Goal: Ask a question

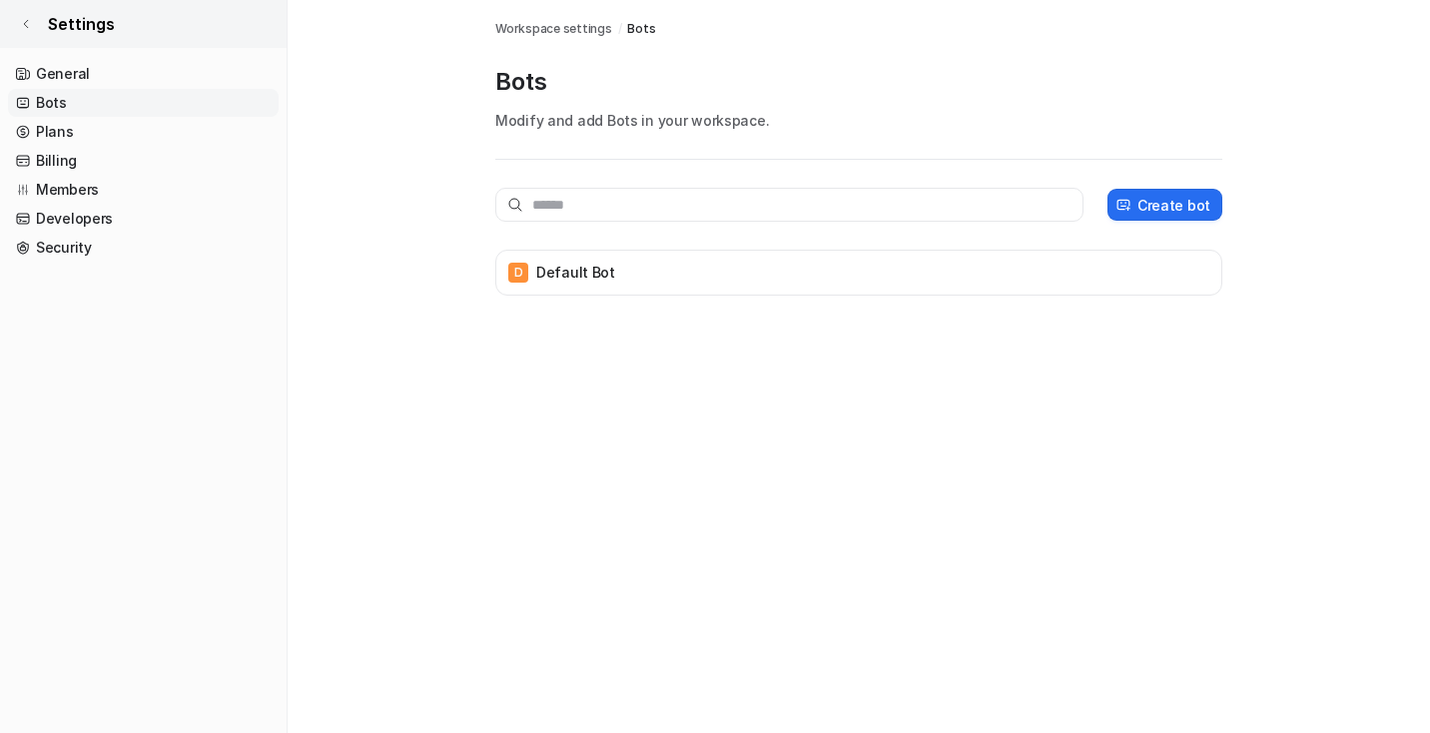
click at [78, 29] on span "Settings" at bounding box center [81, 24] width 67 height 24
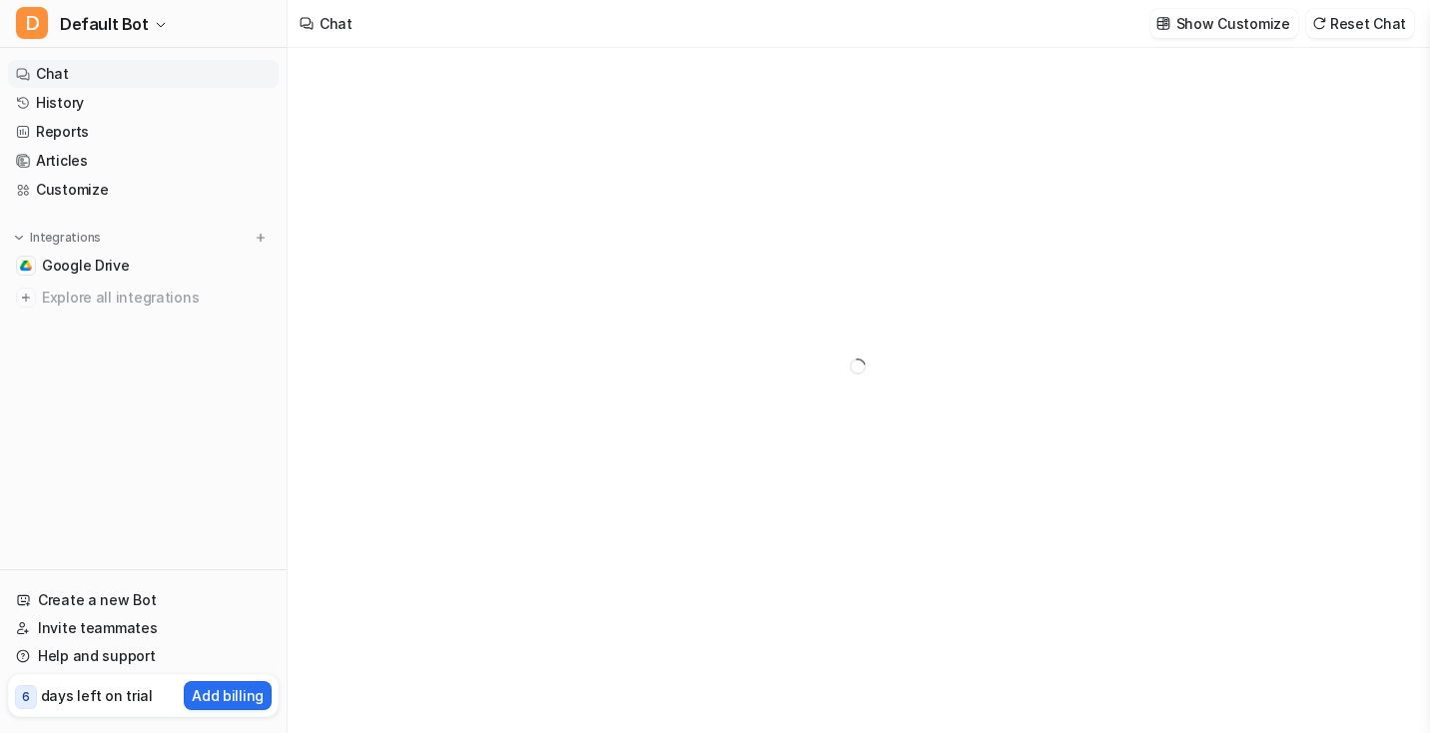
type textarea "**********"
